Goal: Task Accomplishment & Management: Use online tool/utility

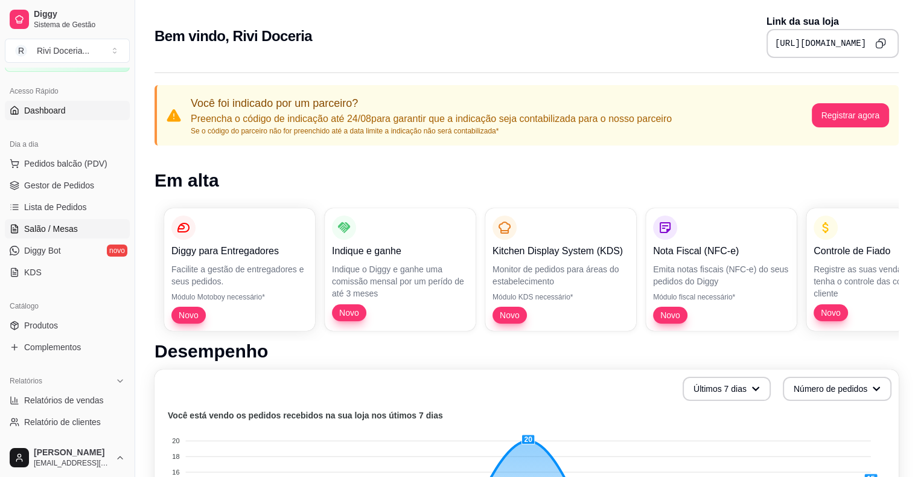
scroll to position [65, 0]
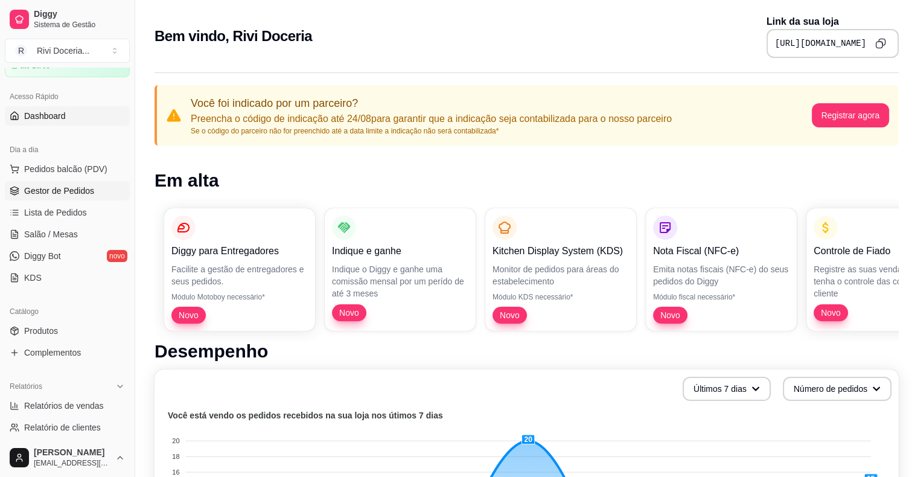
click at [36, 188] on span "Gestor de Pedidos" at bounding box center [59, 191] width 70 height 12
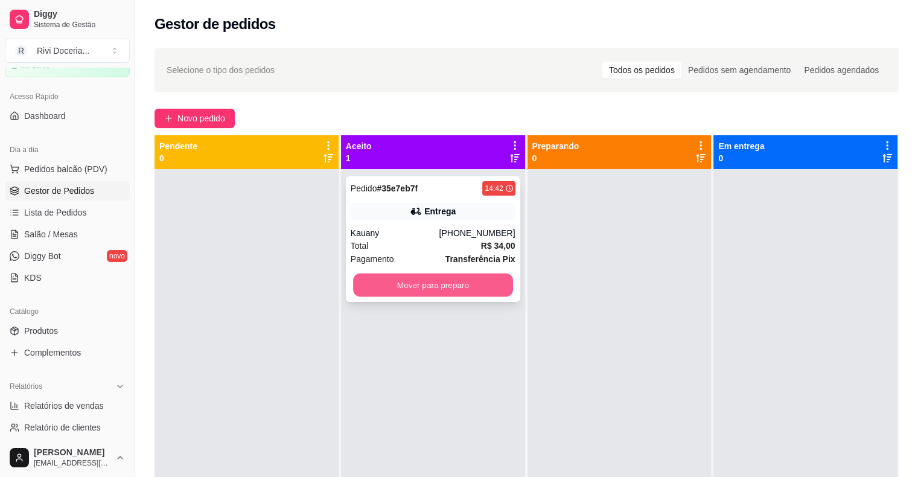
click at [364, 290] on button "Mover para preparo" at bounding box center [433, 285] width 160 height 24
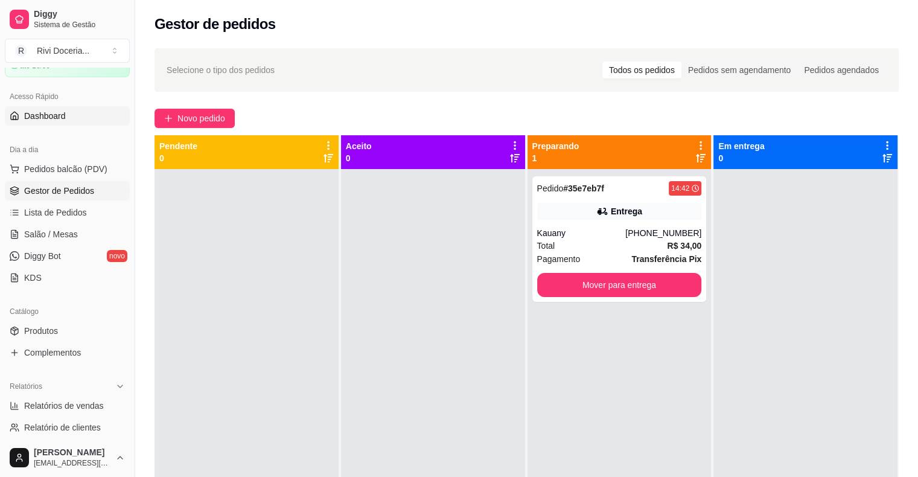
click at [72, 117] on link "Dashboard" at bounding box center [67, 115] width 125 height 19
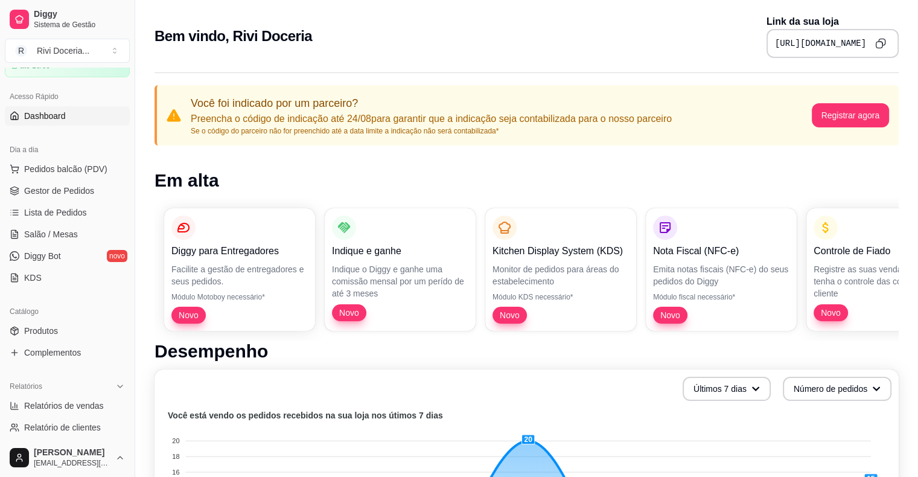
click at [72, 117] on link "Dashboard" at bounding box center [67, 115] width 125 height 19
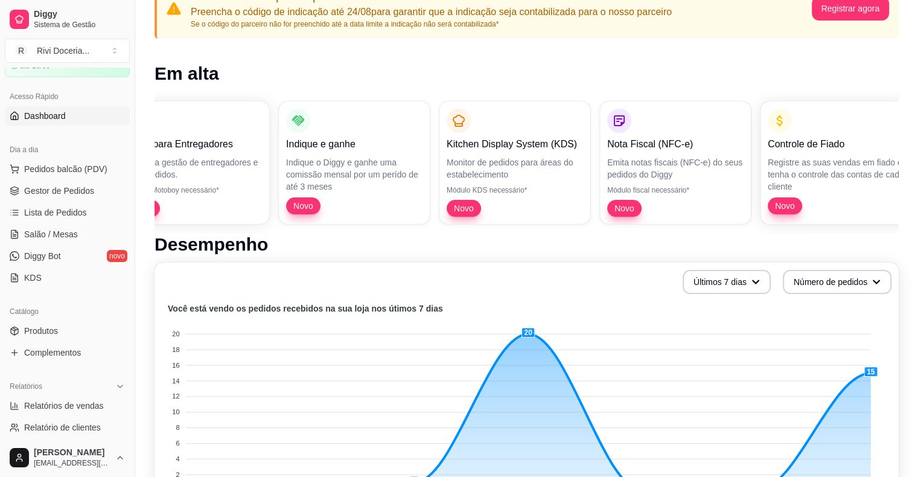
scroll to position [106, 0]
click at [75, 189] on span "Gestor de Pedidos" at bounding box center [59, 191] width 70 height 12
